Goal: Information Seeking & Learning: Learn about a topic

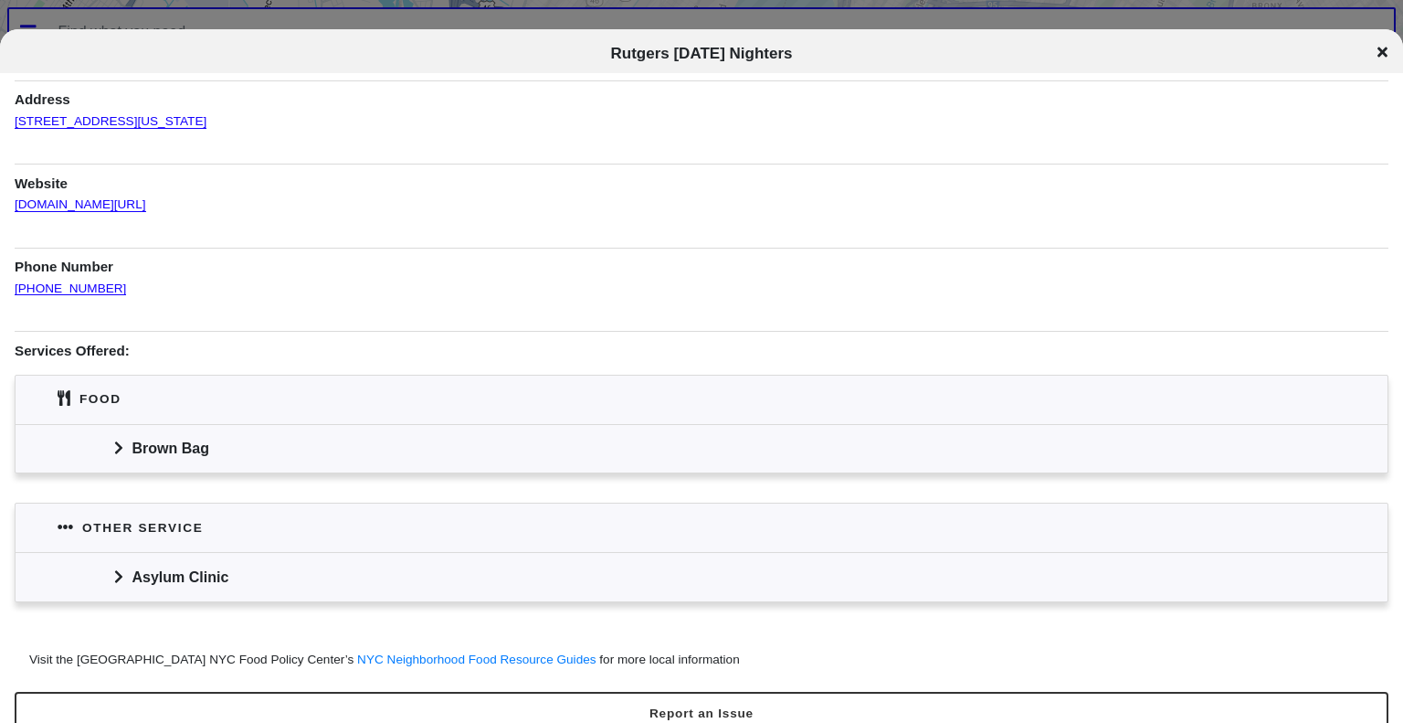
scroll to position [95, 0]
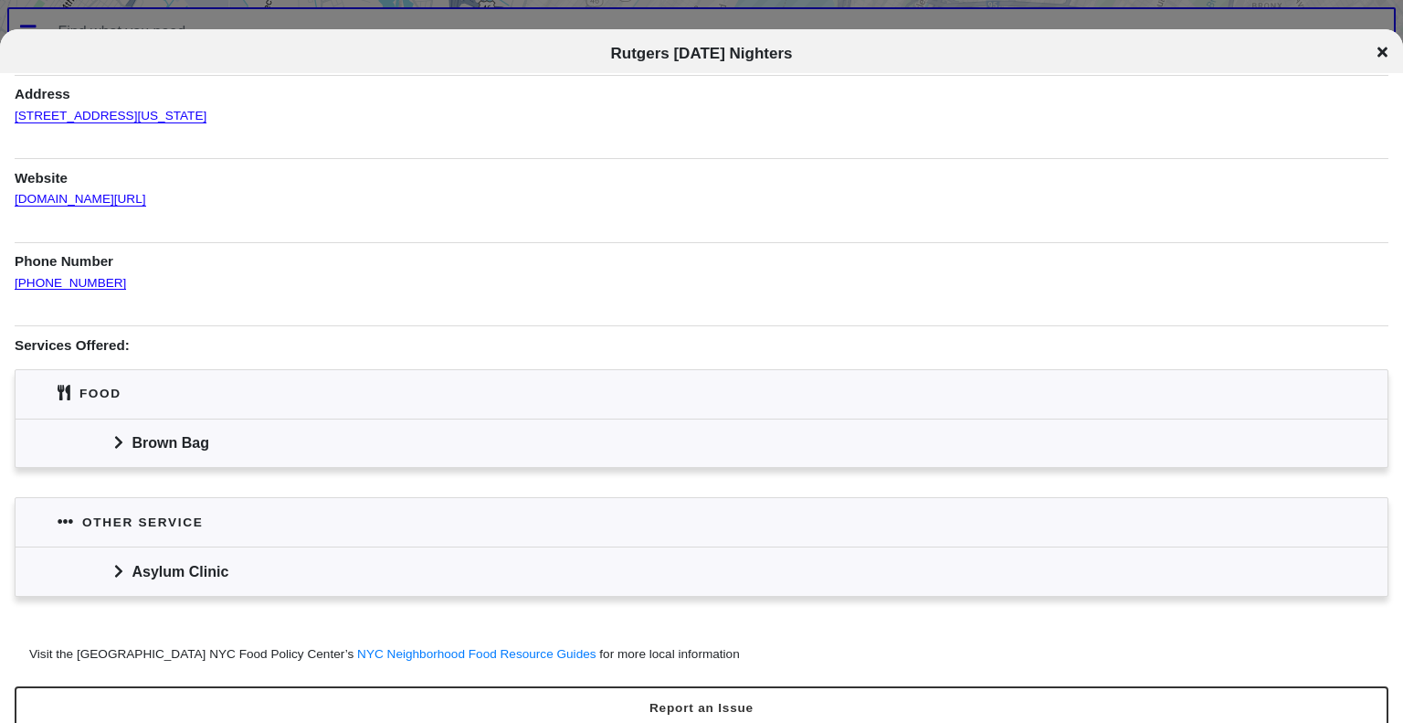
click at [121, 439] on icon at bounding box center [118, 442] width 9 height 15
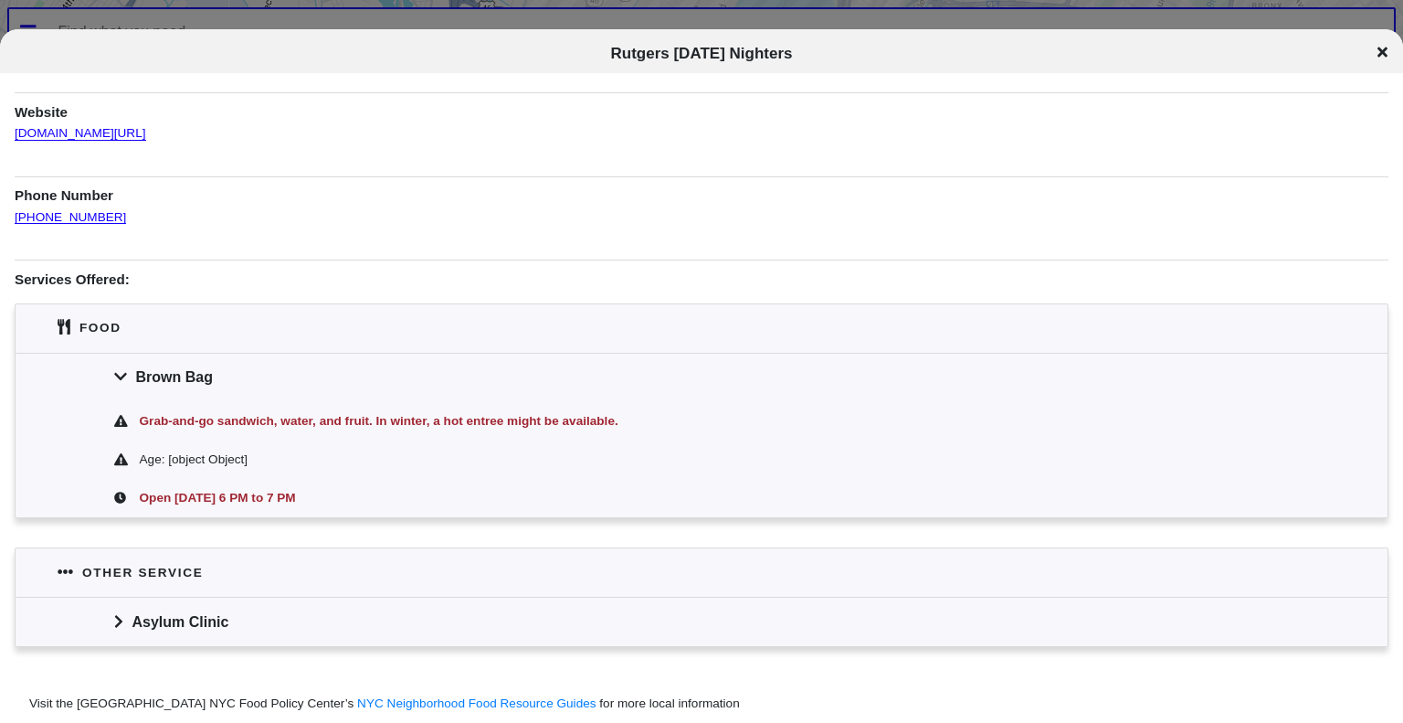
scroll to position [164, 0]
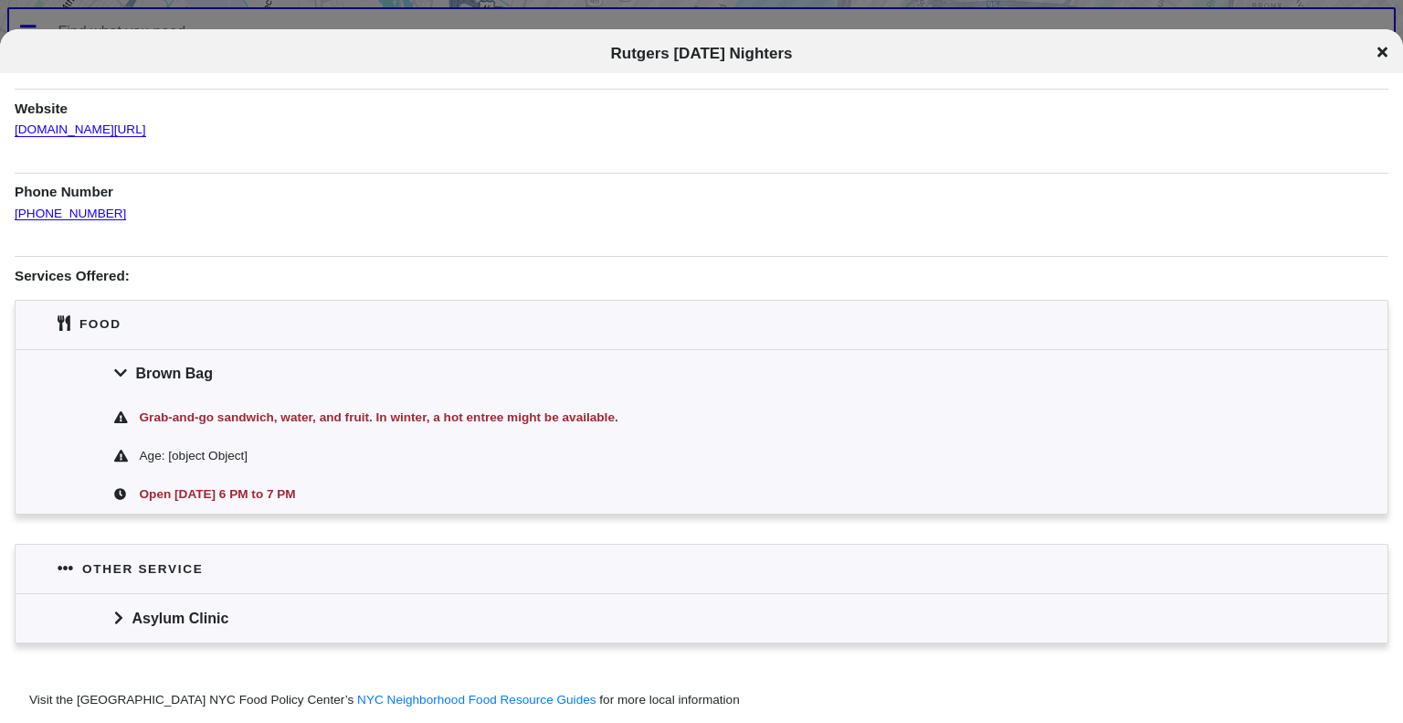
click at [119, 613] on icon at bounding box center [117, 617] width 7 height 13
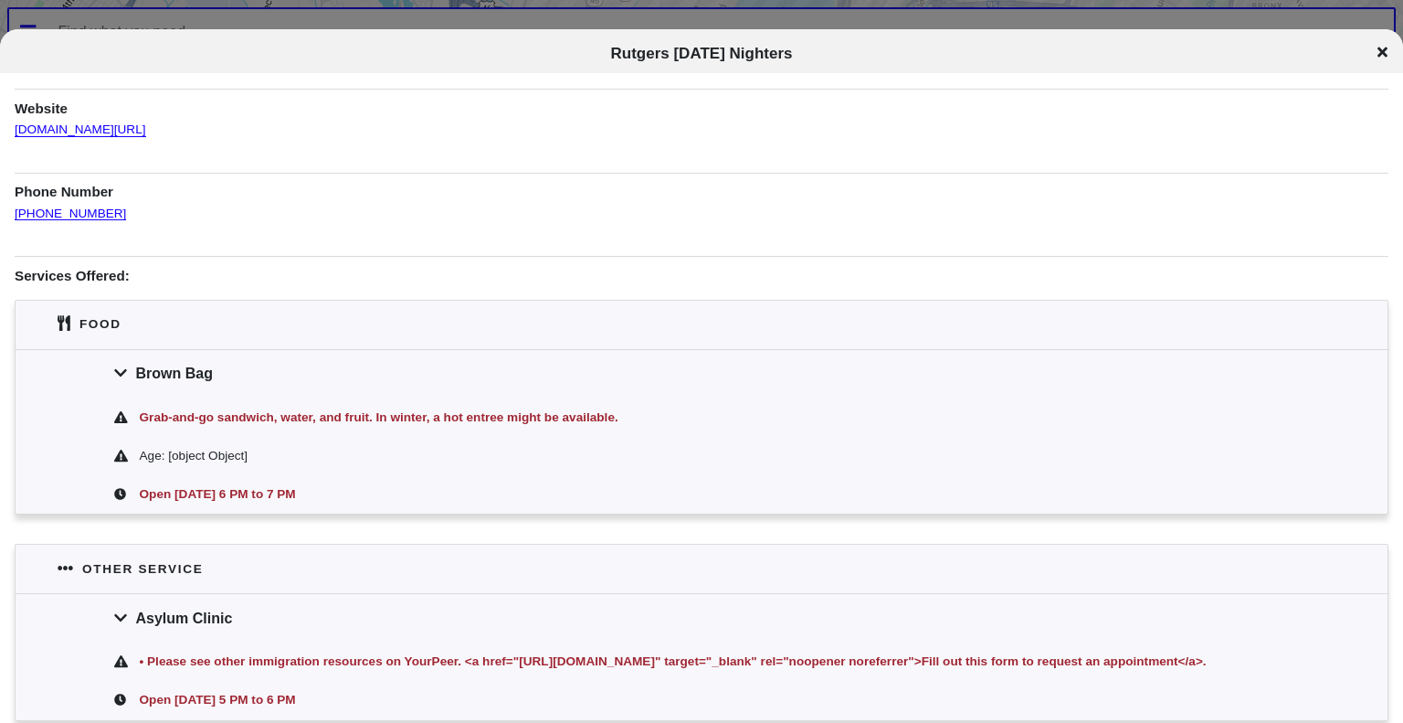
scroll to position [0, 0]
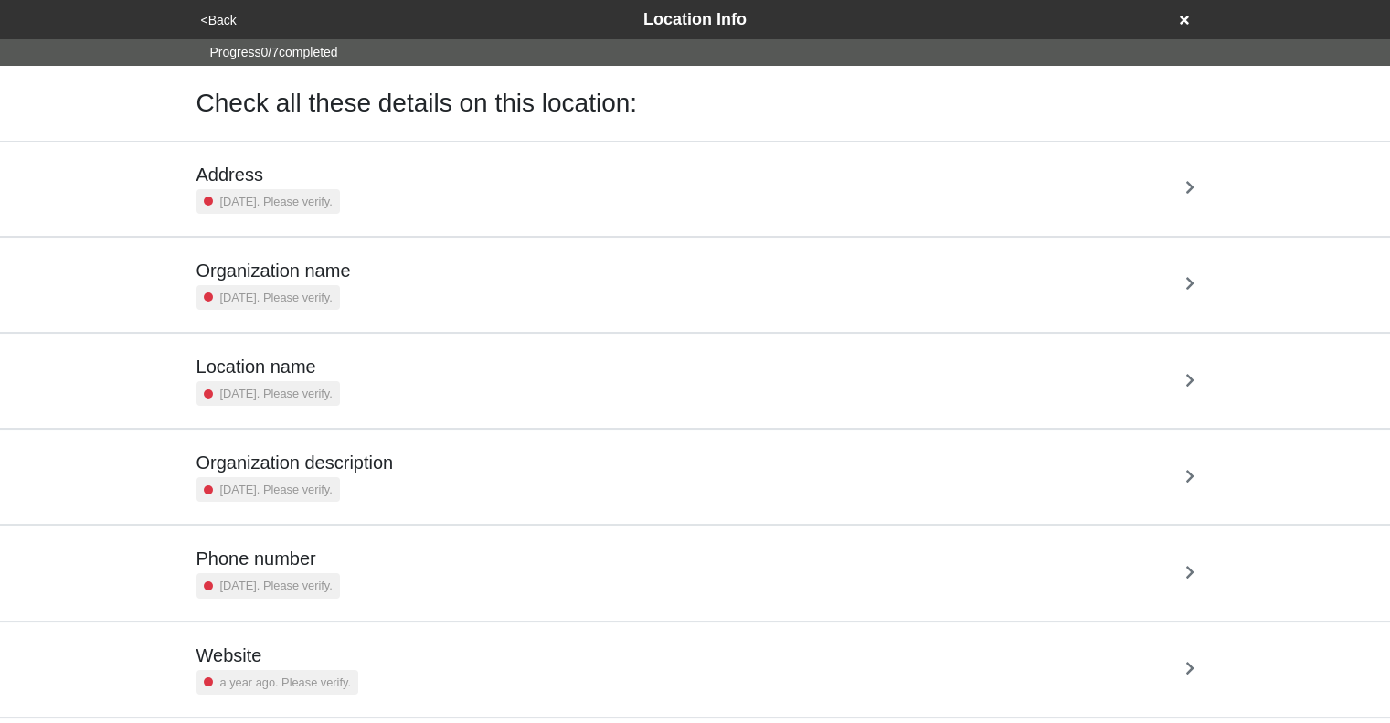
scroll to position [130, 0]
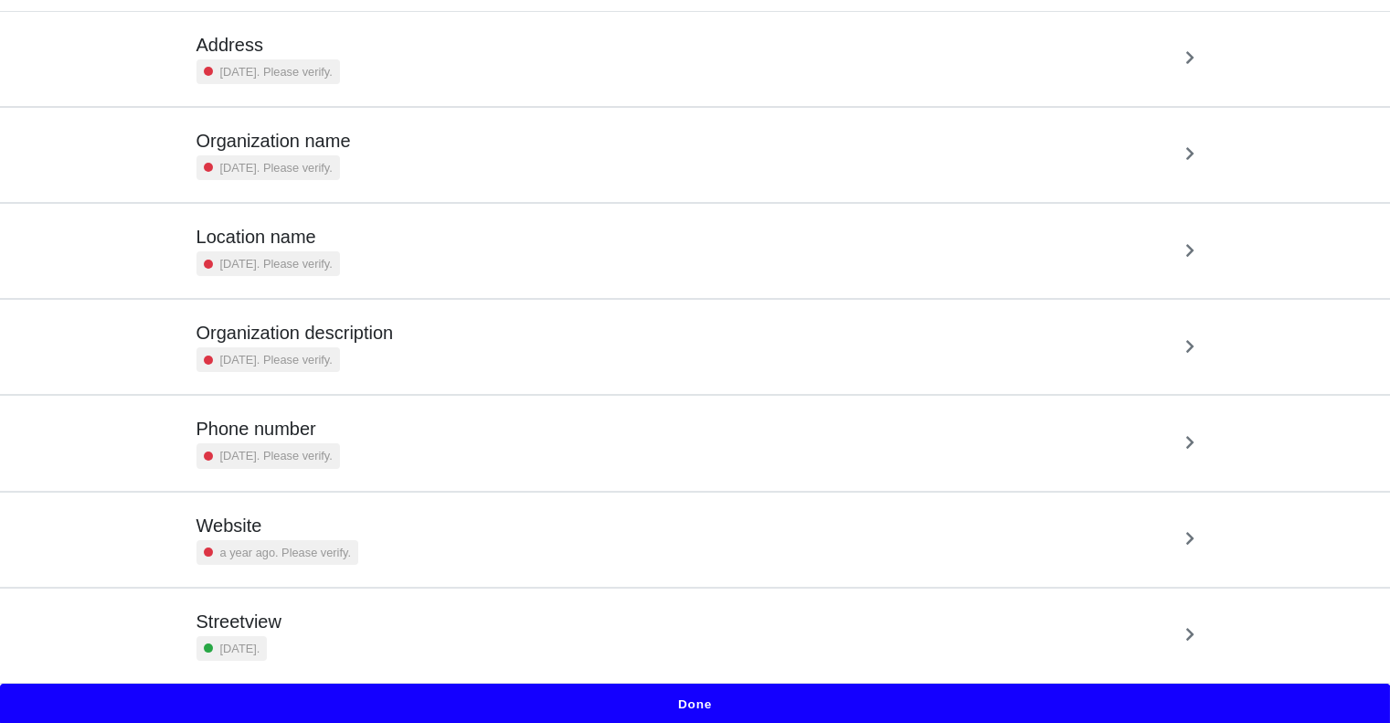
click at [786, 694] on button "Done" at bounding box center [695, 704] width 1390 height 42
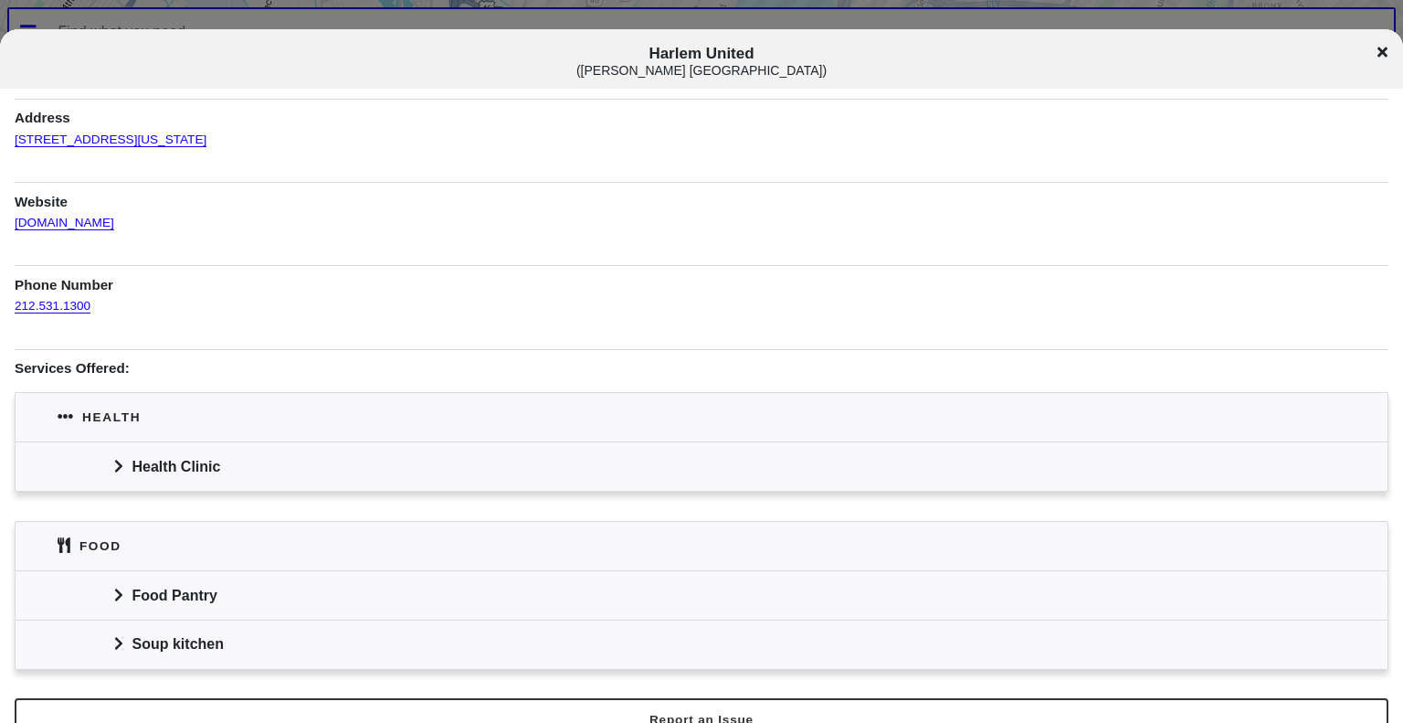
scroll to position [118, 0]
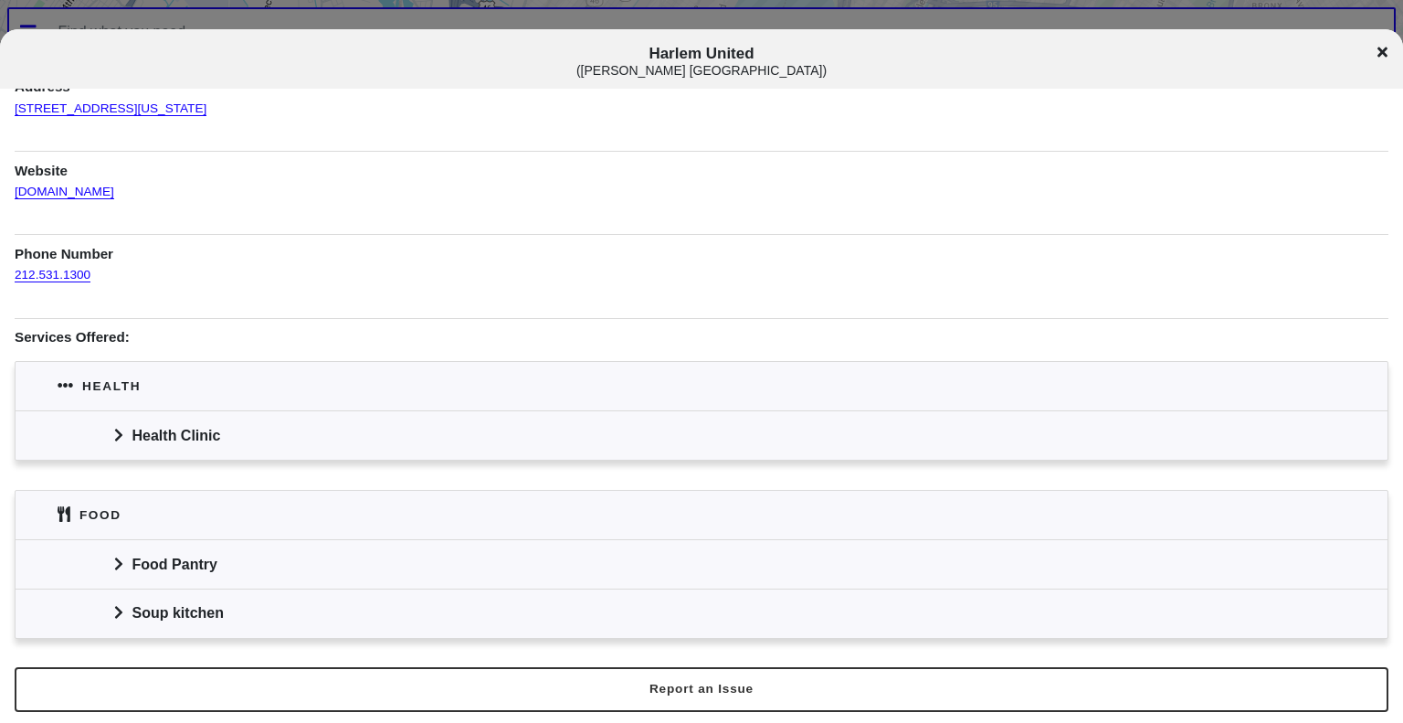
click at [118, 434] on icon at bounding box center [118, 435] width 9 height 15
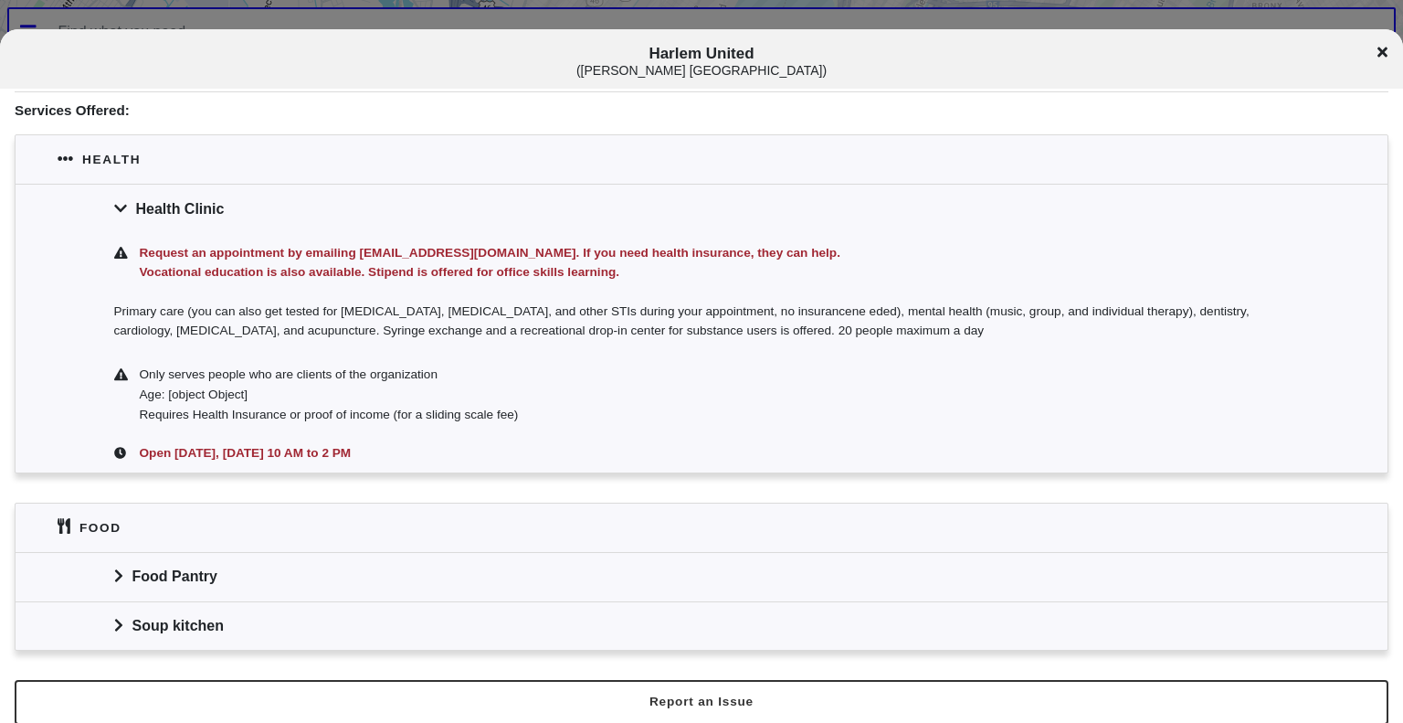
scroll to position [357, 0]
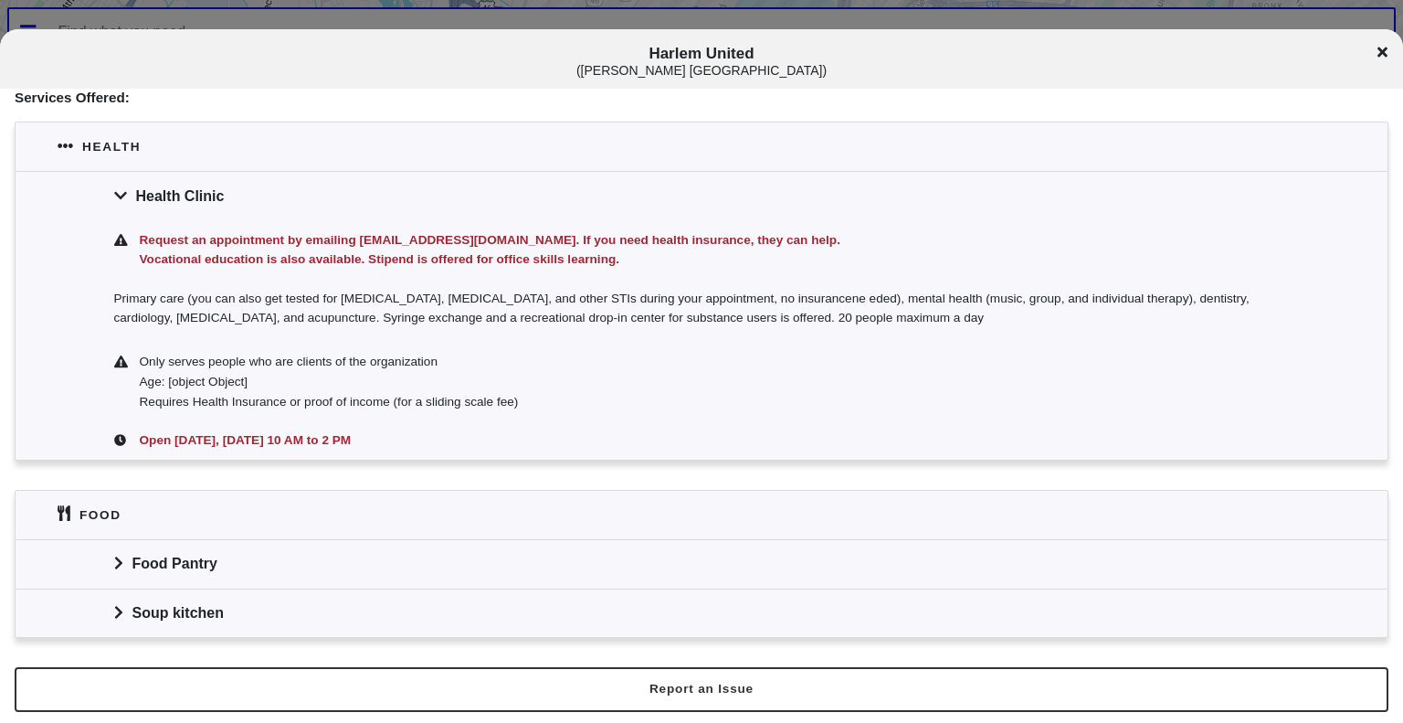
click at [118, 556] on icon at bounding box center [118, 563] width 9 height 15
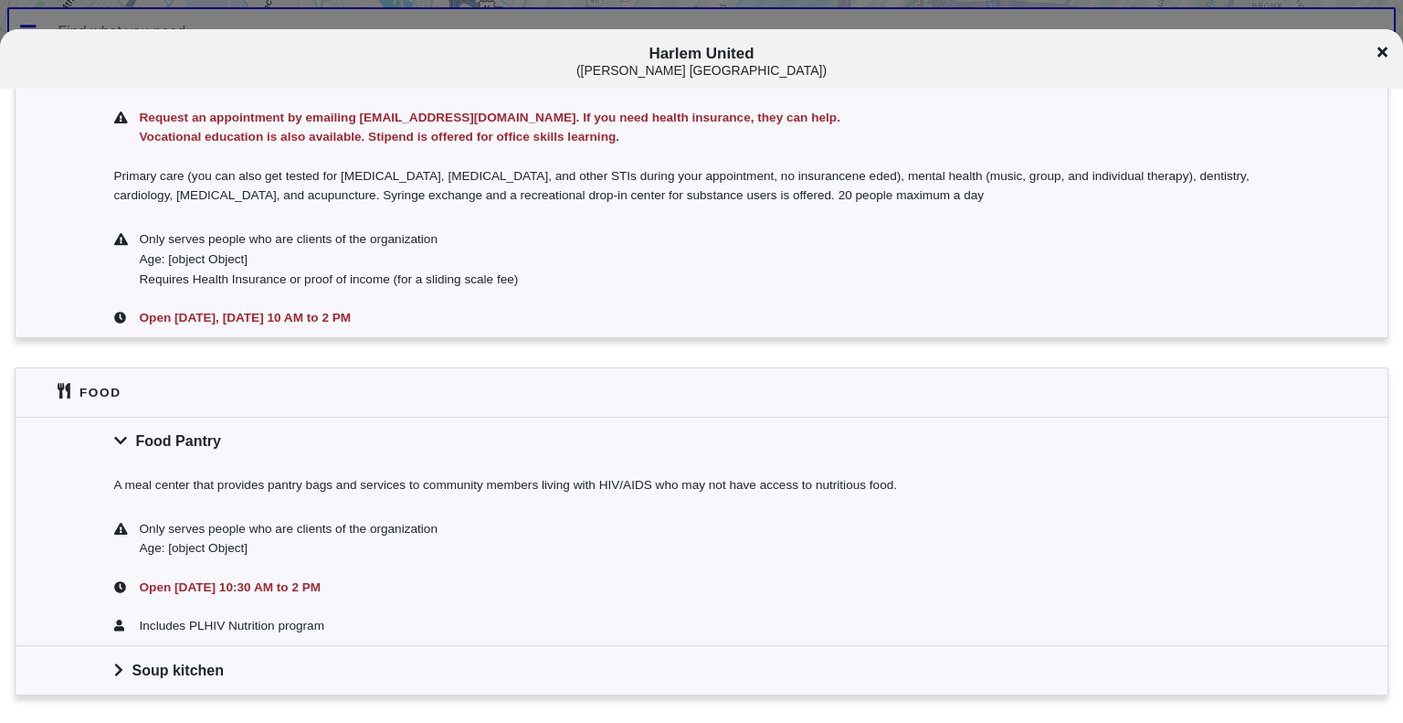
scroll to position [537, 0]
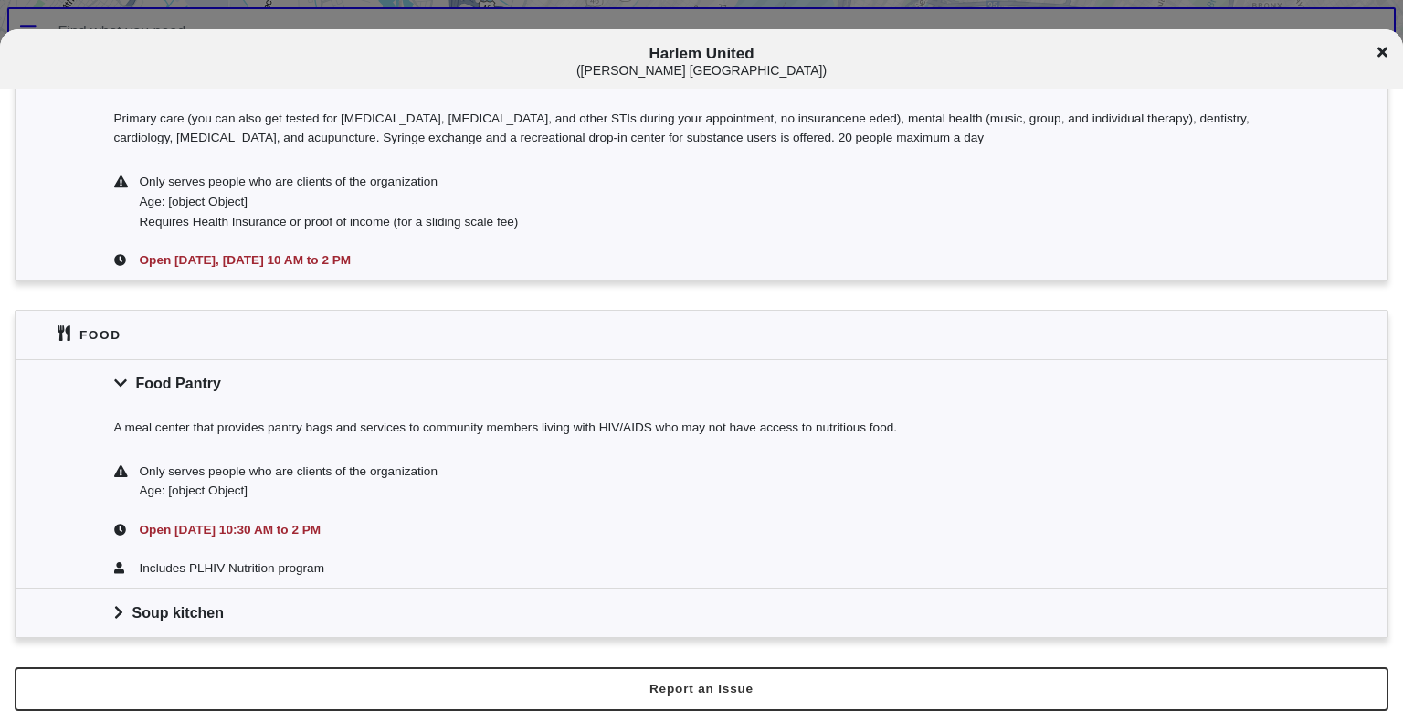
click at [114, 611] on icon at bounding box center [118, 612] width 9 height 15
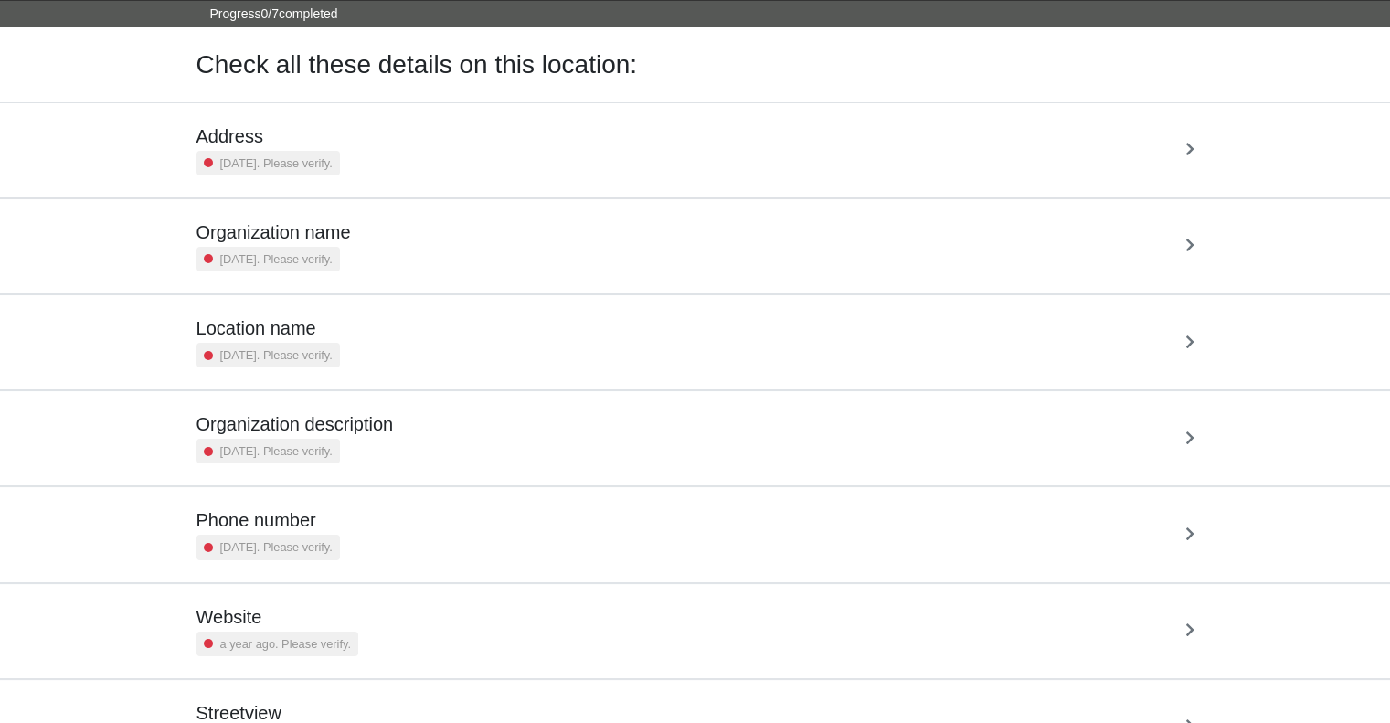
scroll to position [130, 0]
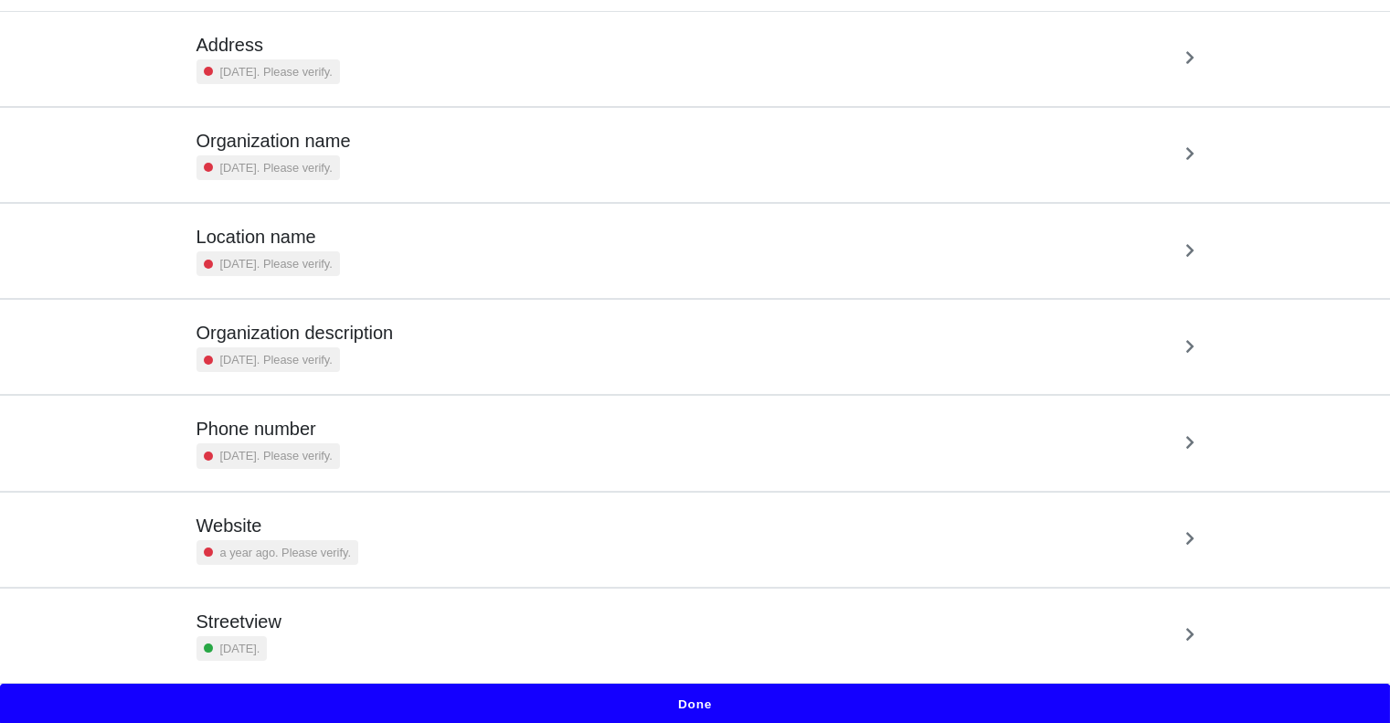
click at [771, 697] on button "Done" at bounding box center [695, 704] width 1390 height 42
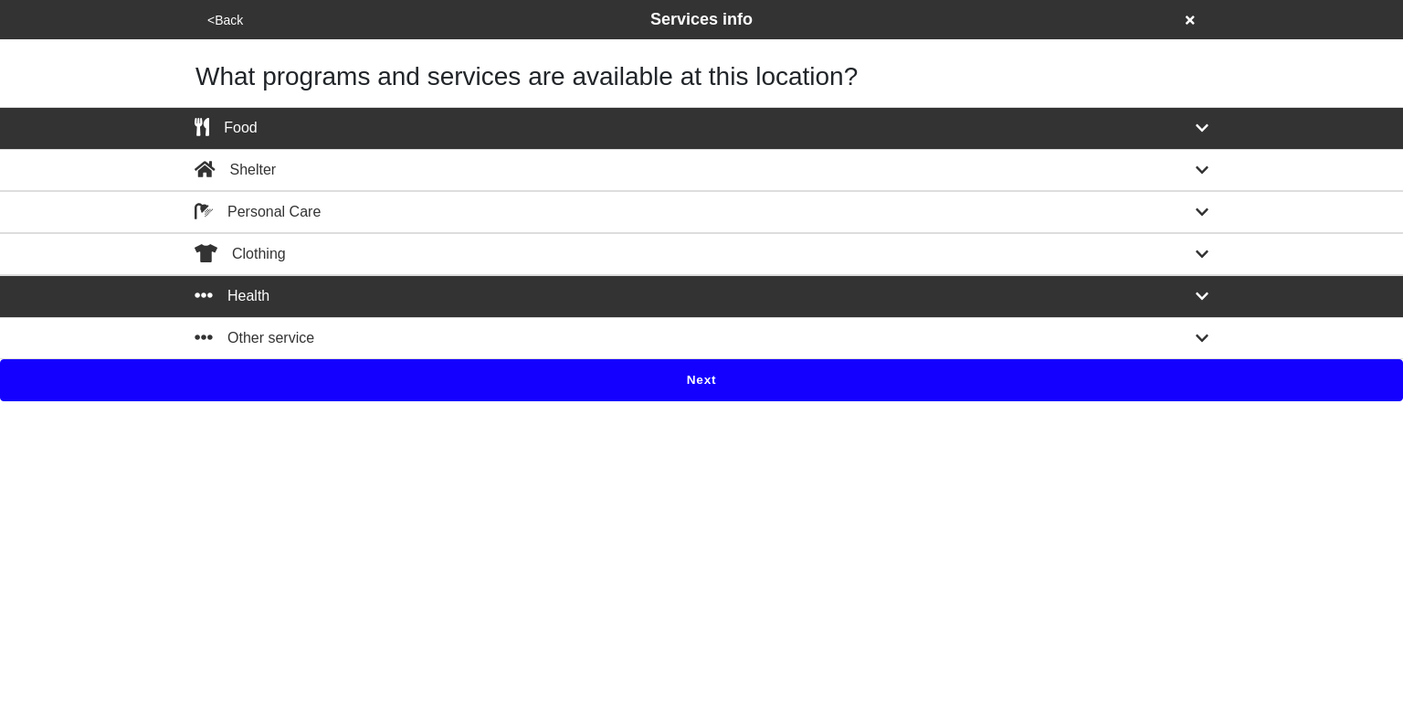
click at [694, 377] on button "Next" at bounding box center [701, 380] width 1403 height 42
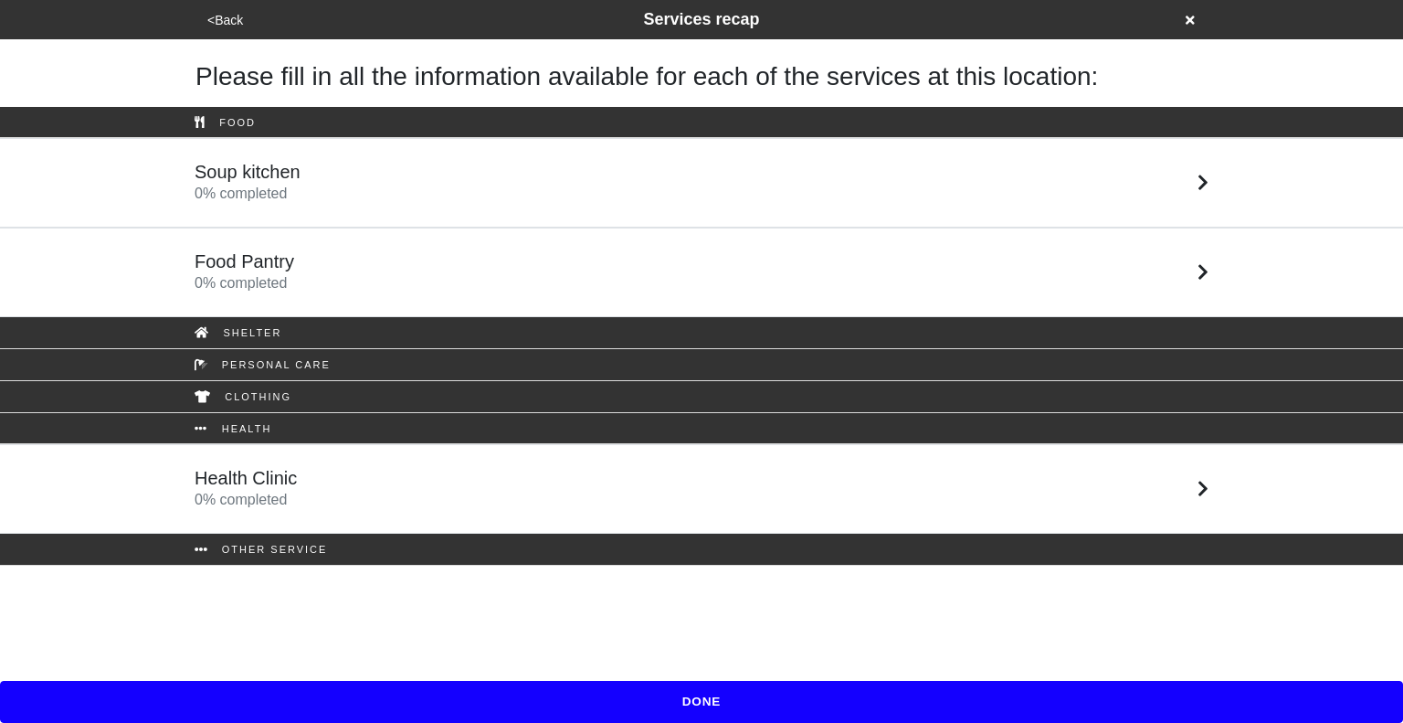
click at [567, 193] on div "Soup kitchen 0 % completed" at bounding box center [702, 183] width 1042 height 44
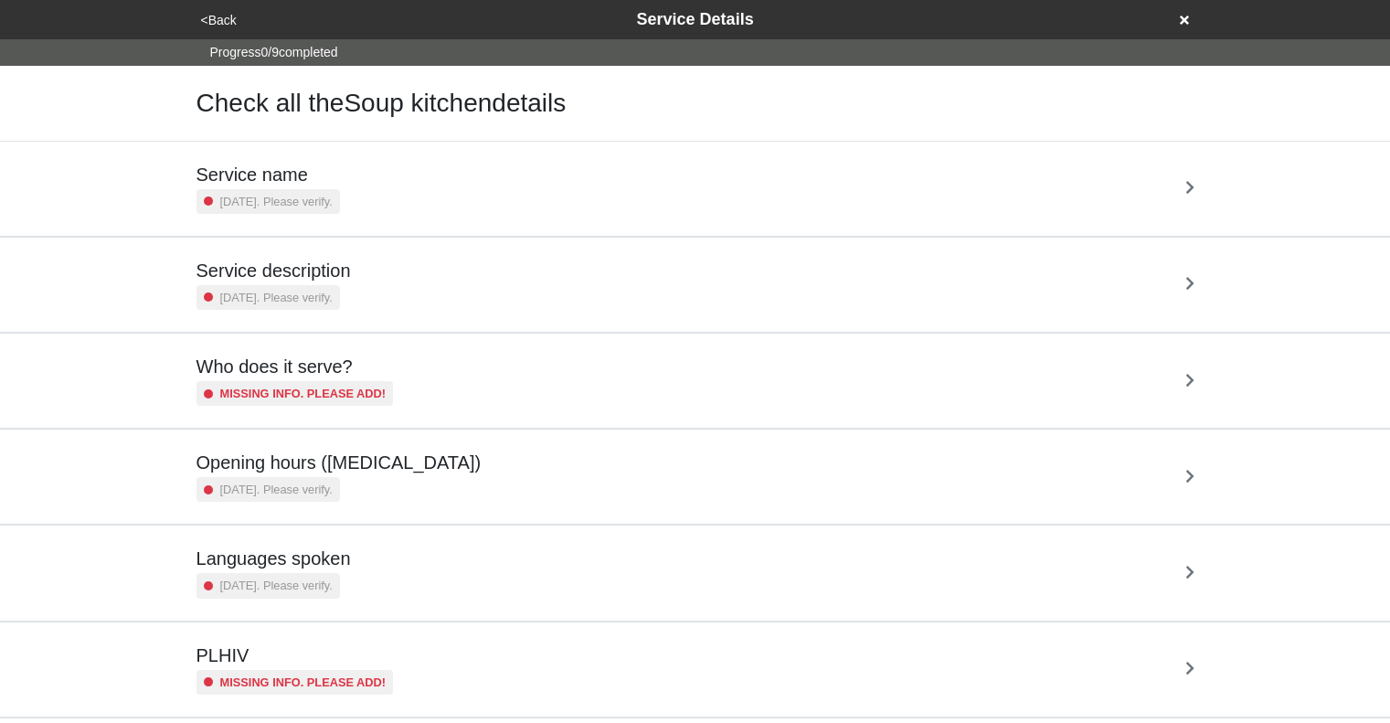
scroll to position [322, 0]
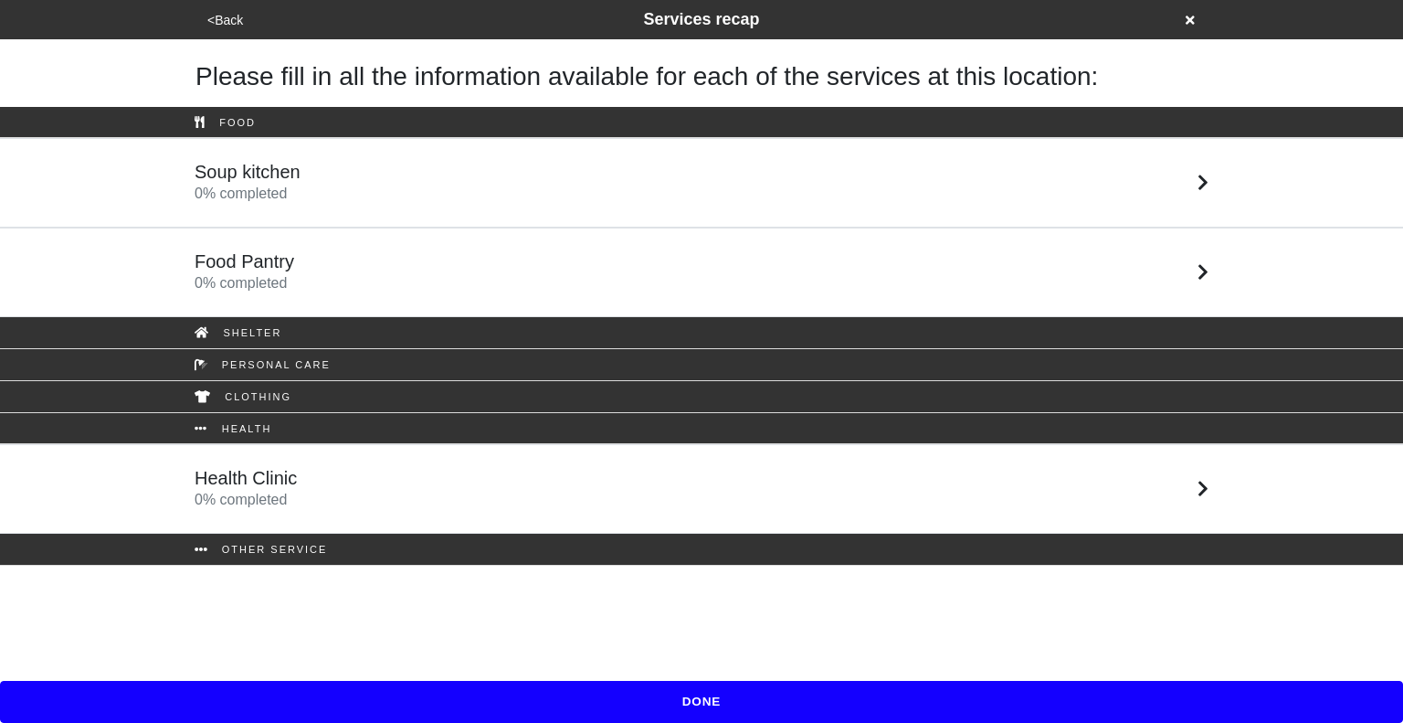
click at [781, 704] on button "DONE" at bounding box center [701, 702] width 1403 height 42
click at [503, 269] on div "Food Pantry 0 % completed" at bounding box center [702, 272] width 1042 height 44
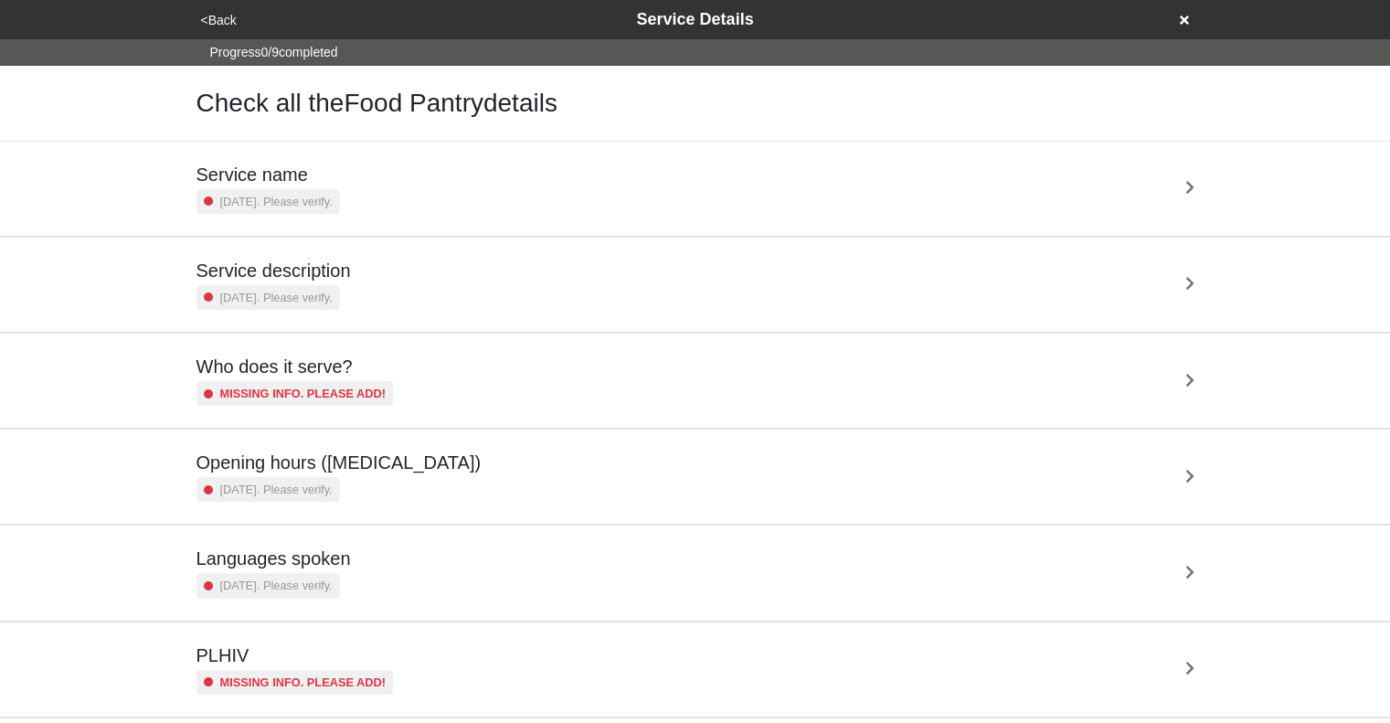
scroll to position [322, 0]
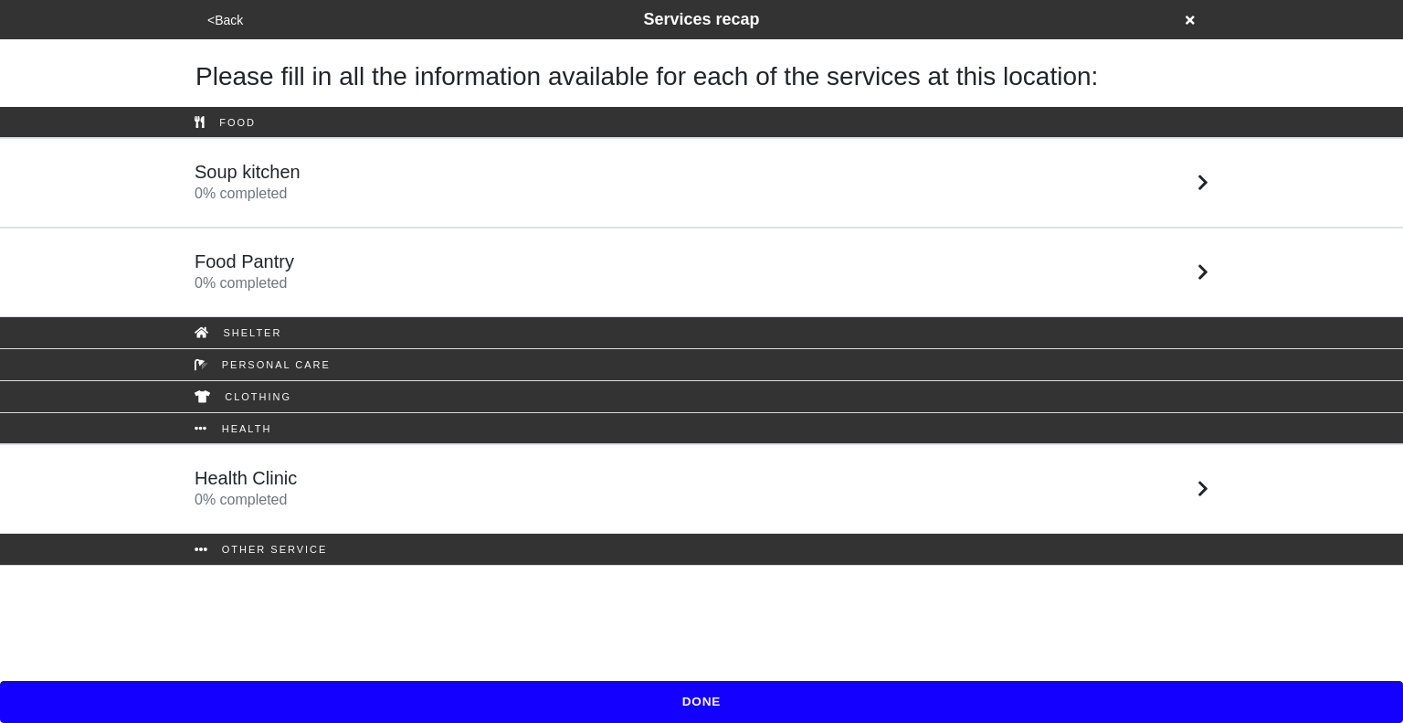
click at [570, 485] on div "Health Clinic 0 % completed" at bounding box center [702, 489] width 1042 height 44
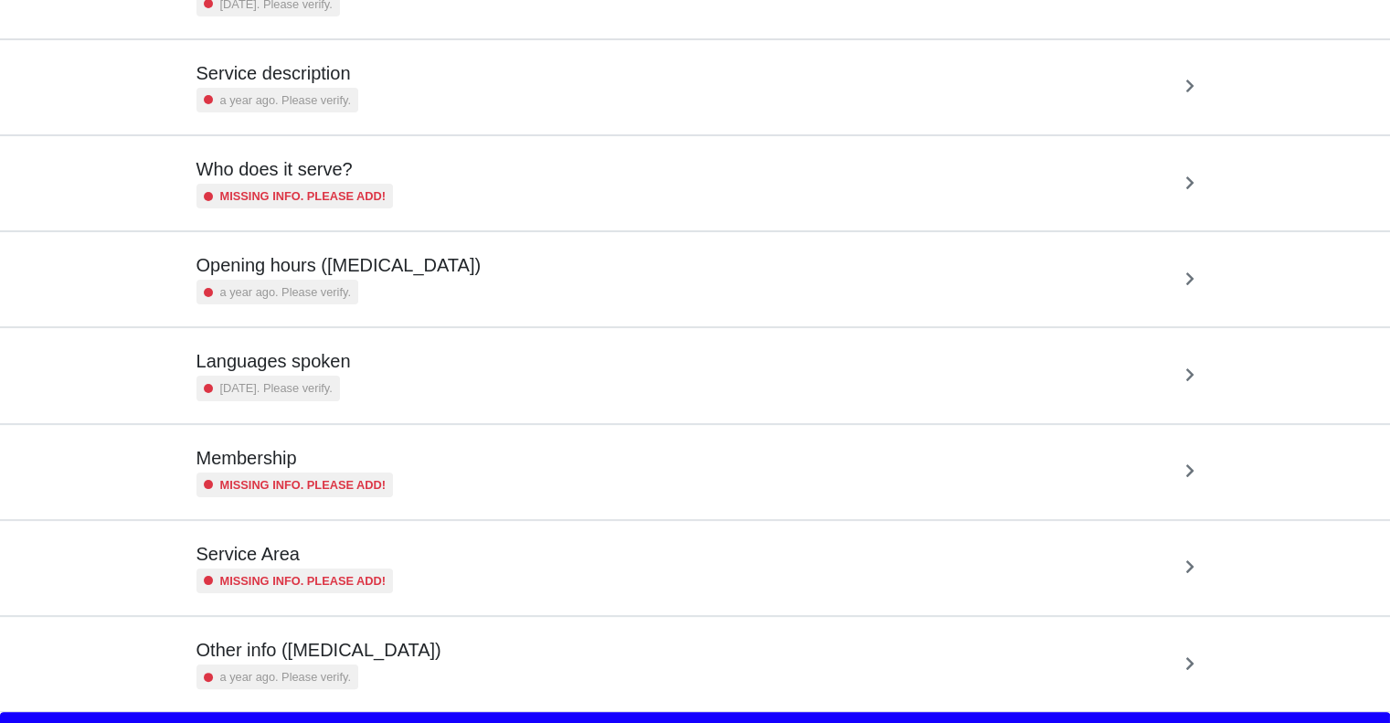
scroll to position [226, 0]
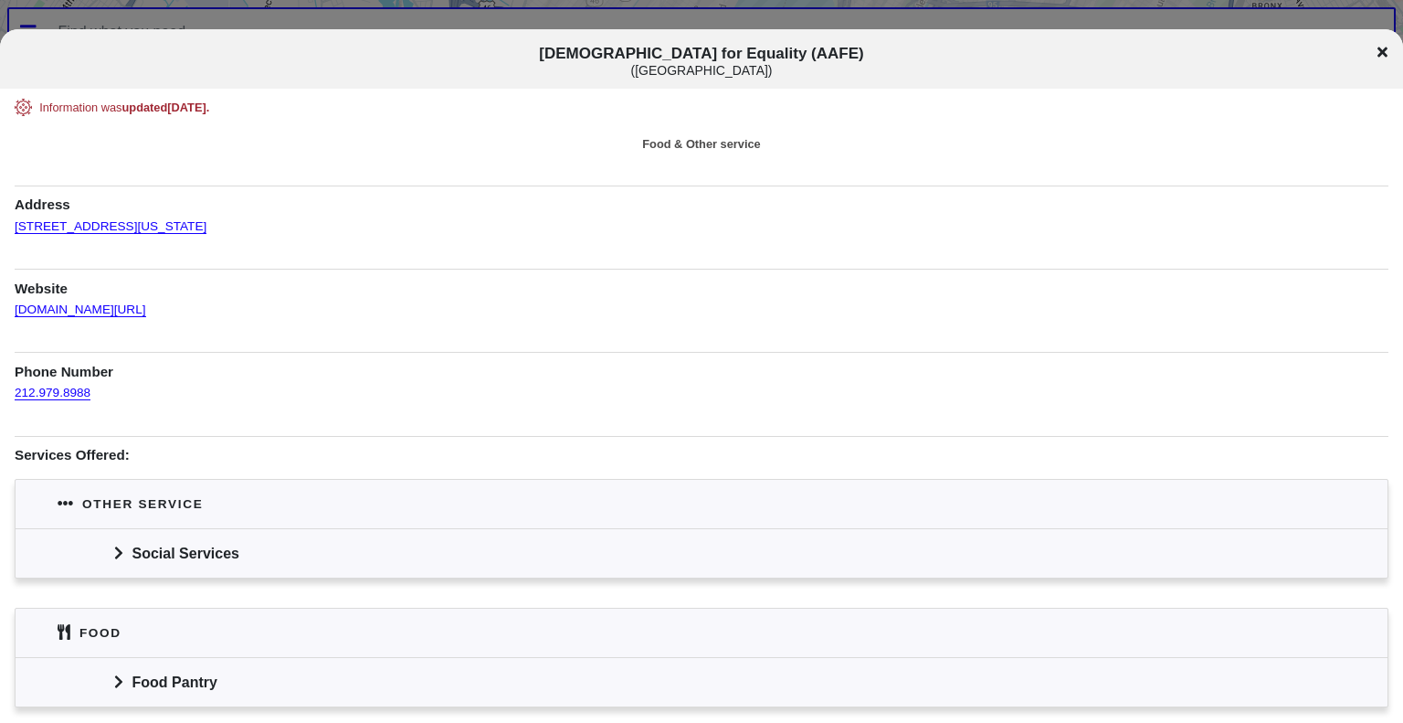
scroll to position [69, 0]
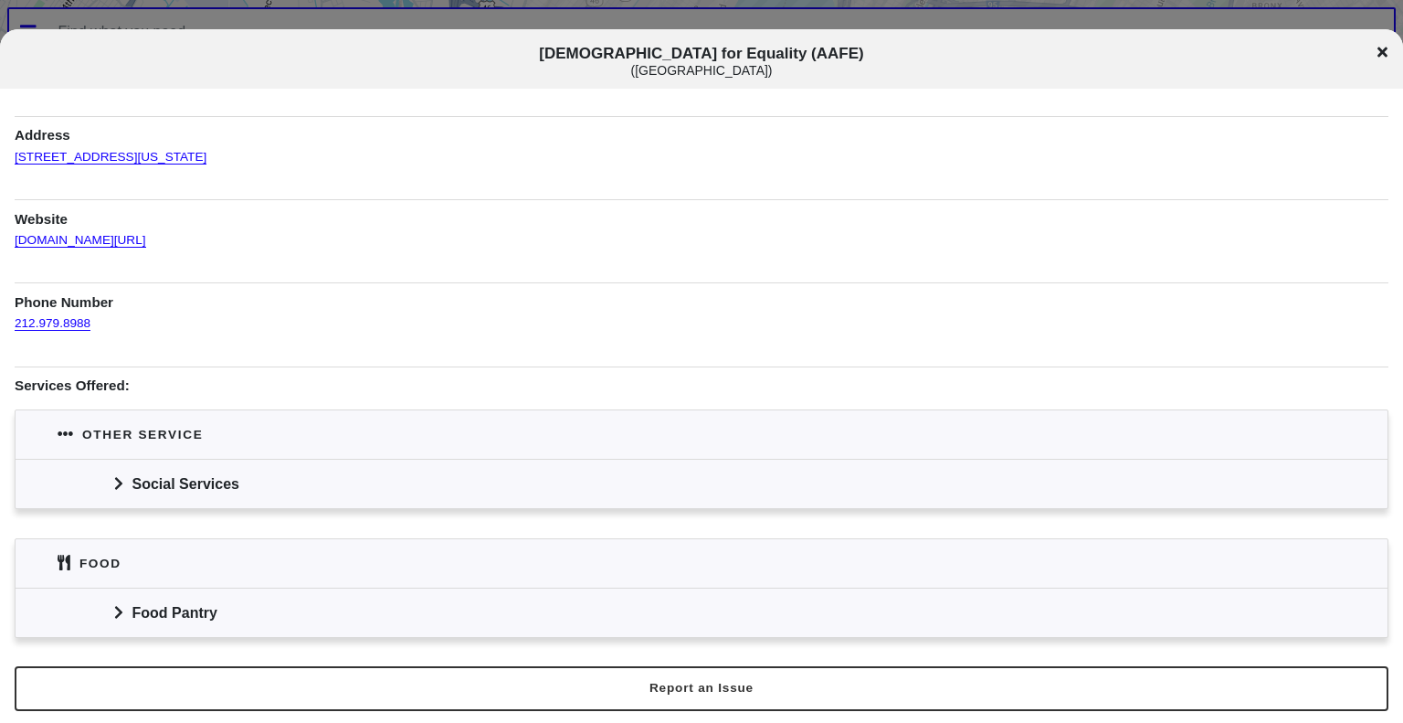
click at [119, 485] on icon at bounding box center [118, 483] width 9 height 15
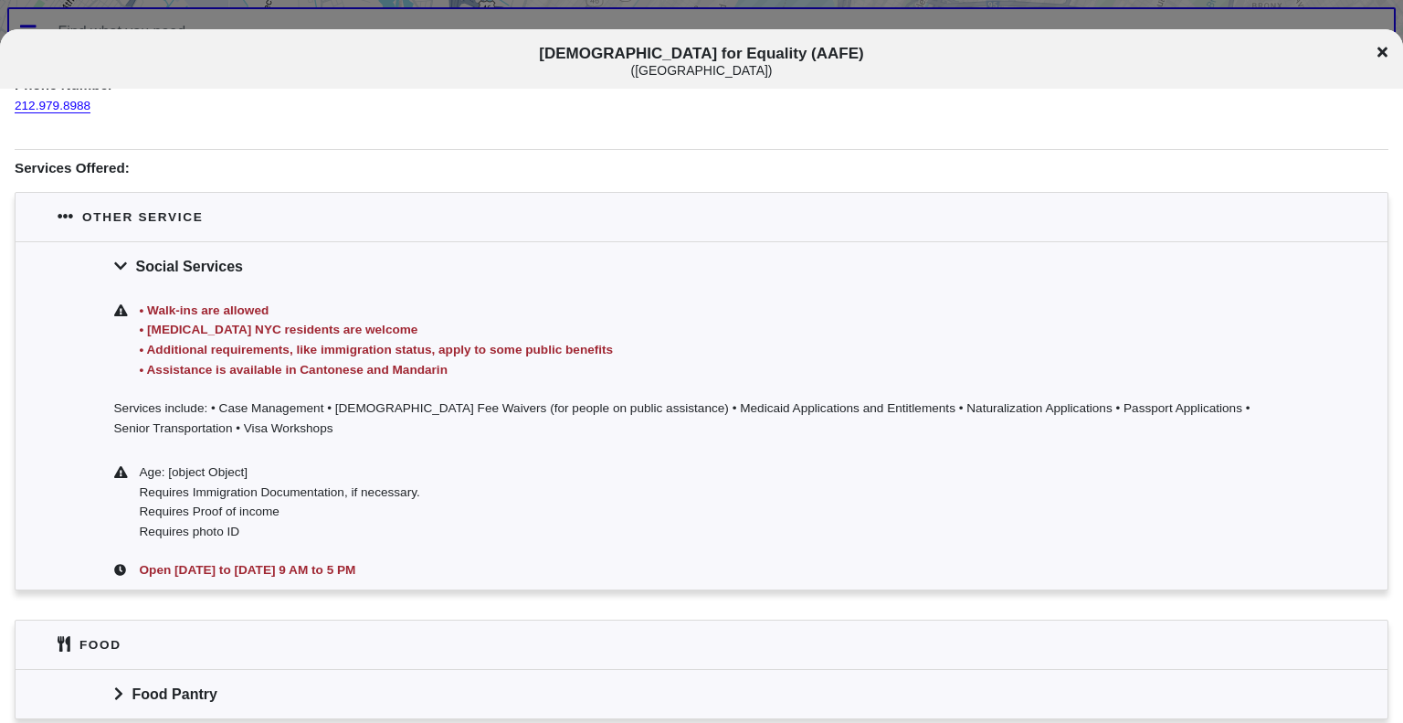
scroll to position [368, 0]
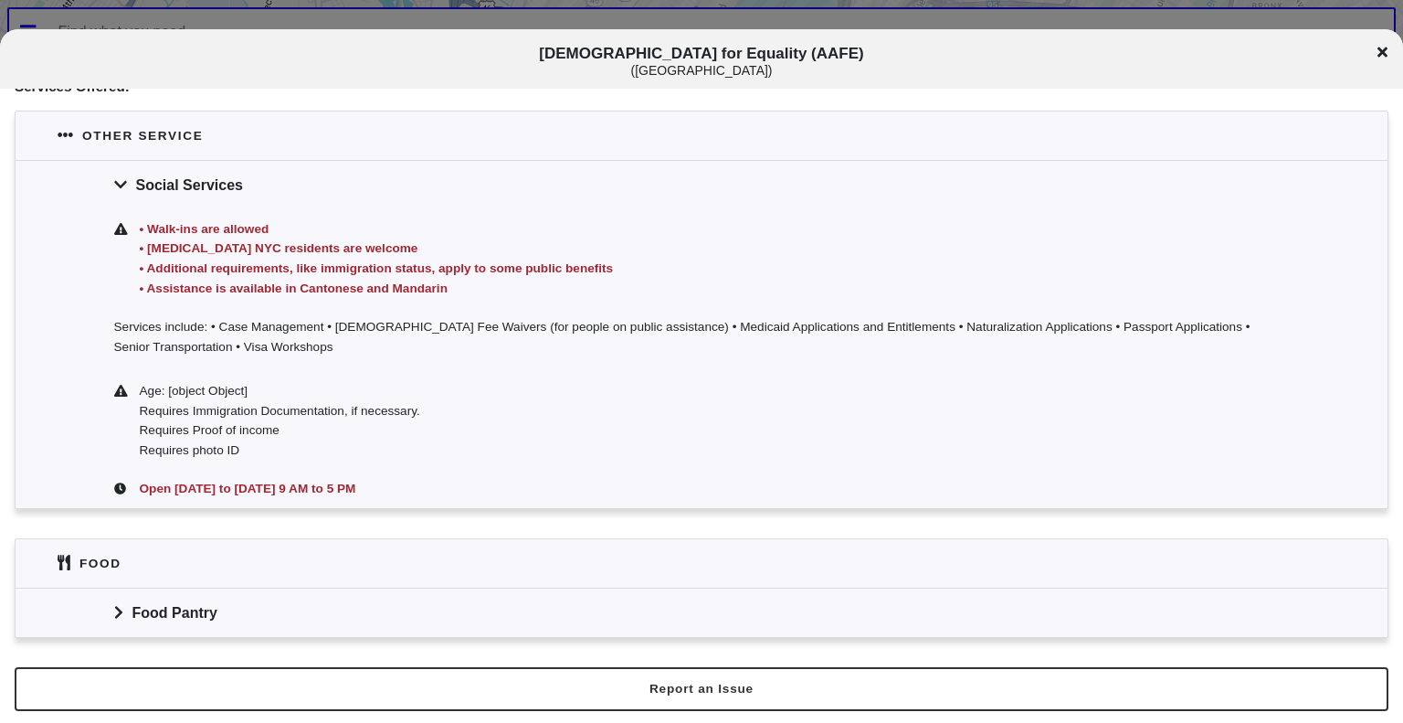
click at [117, 614] on icon at bounding box center [117, 612] width 7 height 13
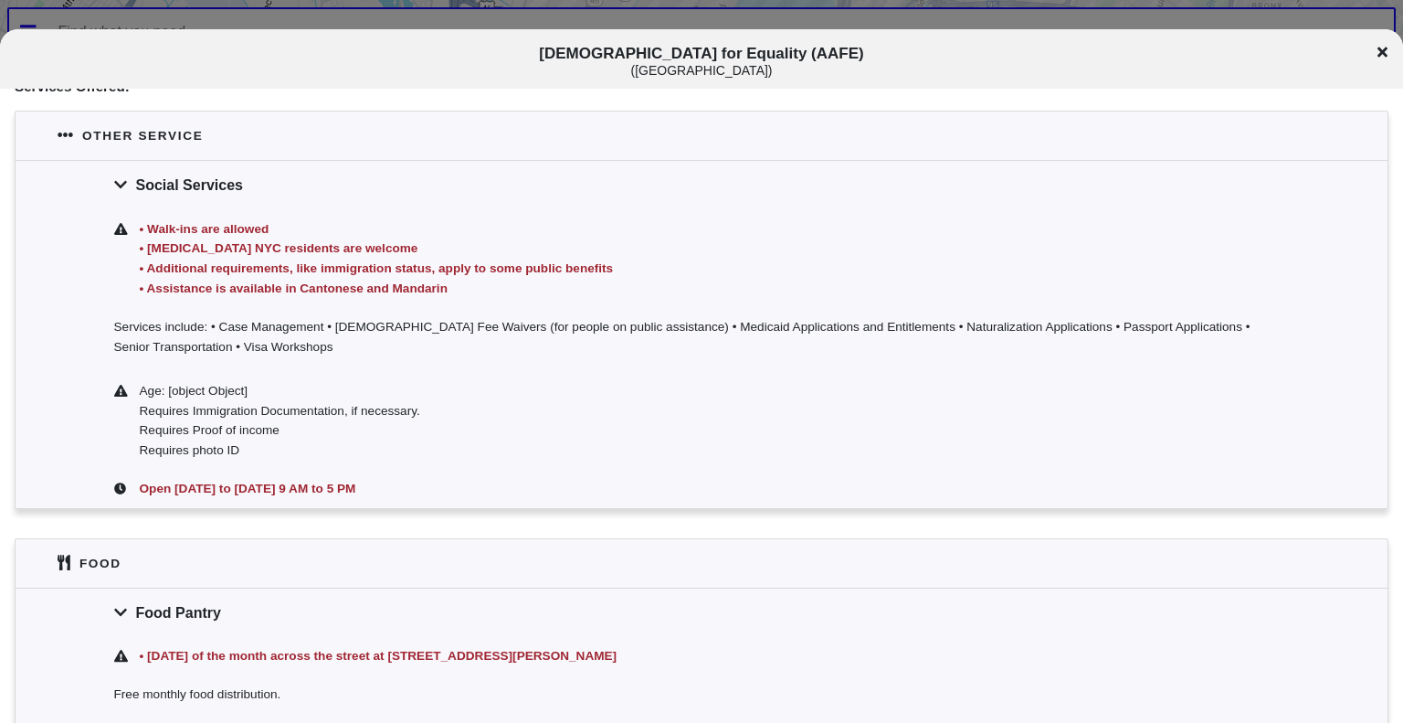
scroll to position [527, 0]
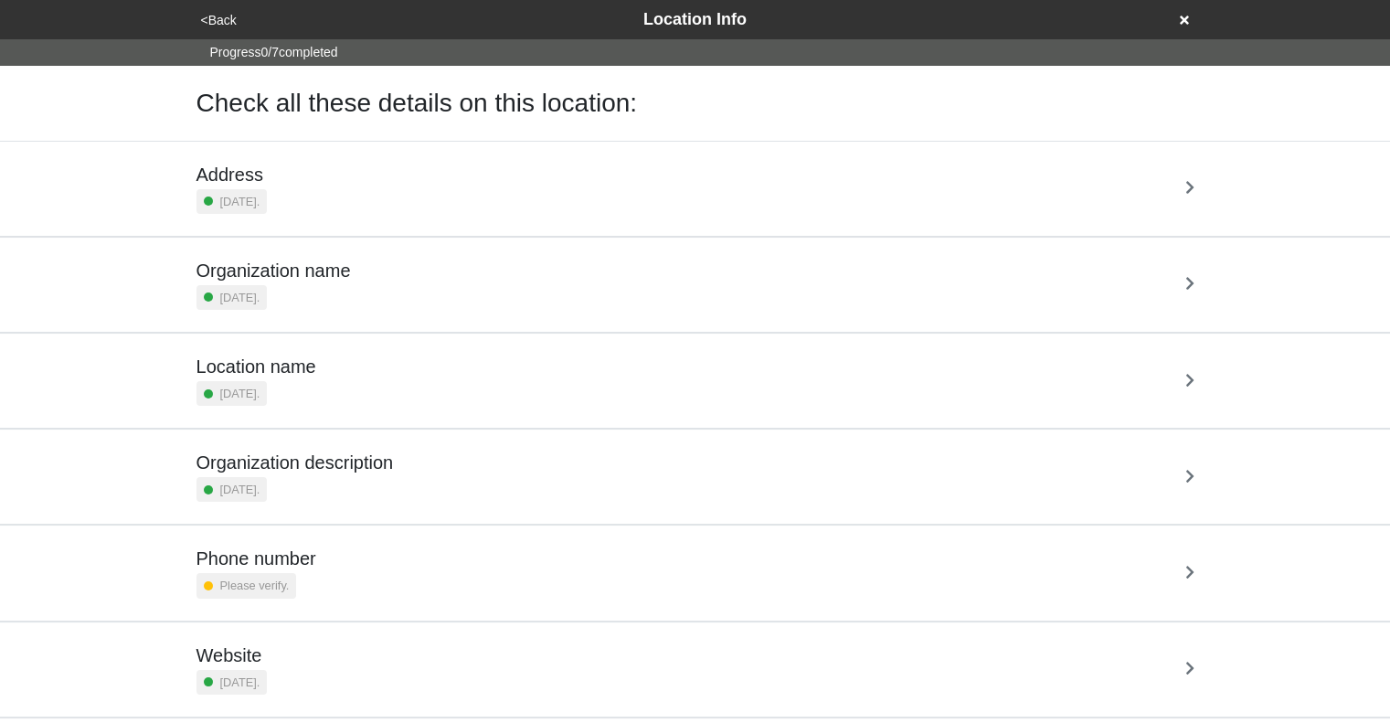
scroll to position [130, 0]
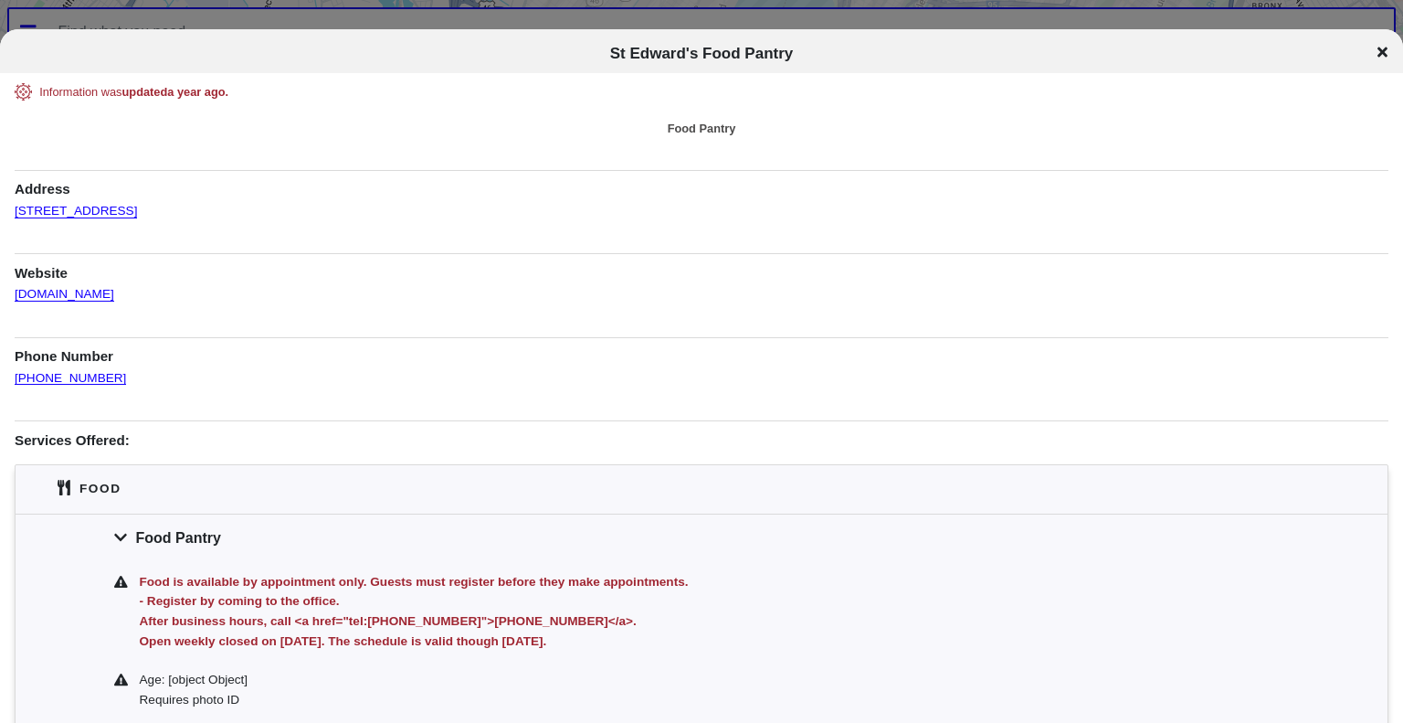
scroll to position [182, 0]
